Goal: Task Accomplishment & Management: Manage account settings

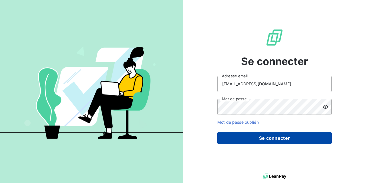
type input "[EMAIL_ADDRESS][DOMAIN_NAME]"
click at [286, 138] on button "Se connecter" at bounding box center [274, 138] width 114 height 12
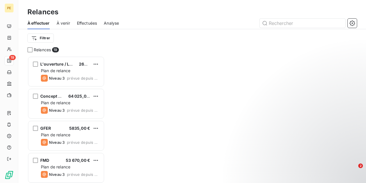
scroll to position [127, 77]
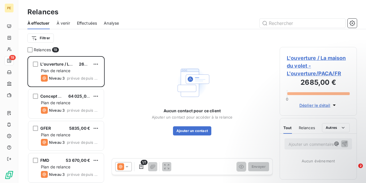
click at [251, 49] on div "Aucun contact pour ce client Ajouter un contact pour accéder à la relance Ajout…" at bounding box center [192, 100] width 161 height 106
click at [67, 21] on span "À venir" at bounding box center [63, 23] width 13 height 6
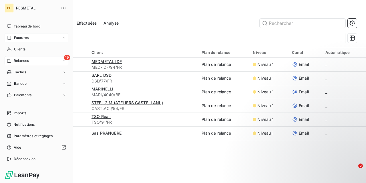
click at [18, 36] on span "Factures" at bounding box center [21, 37] width 15 height 5
